Goal: Navigation & Orientation: Find specific page/section

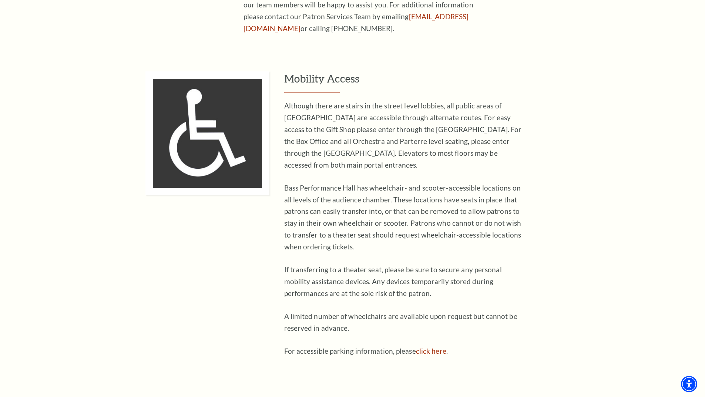
scroll to position [432, 0]
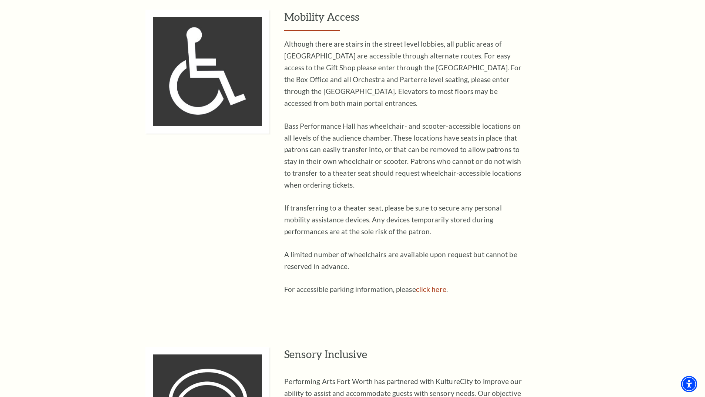
click at [430, 285] on link "click here" at bounding box center [431, 289] width 30 height 9
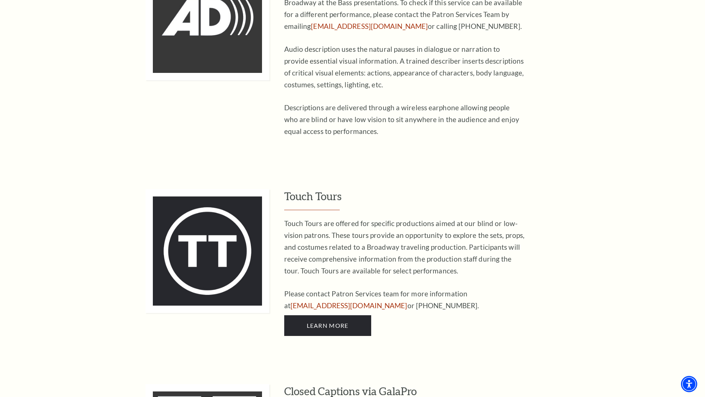
scroll to position [1295, 0]
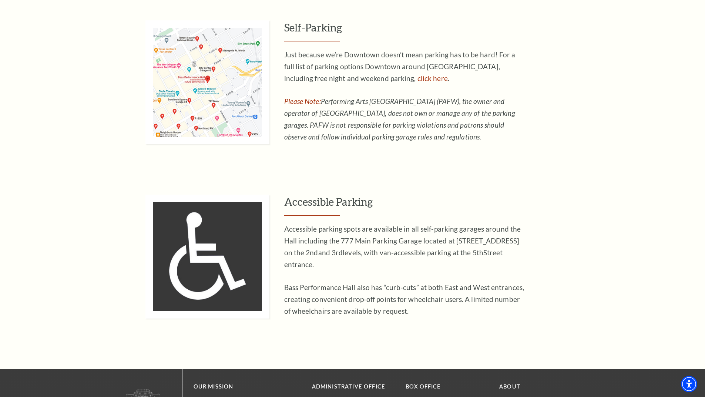
scroll to position [493, 0]
